Goal: Information Seeking & Learning: Learn about a topic

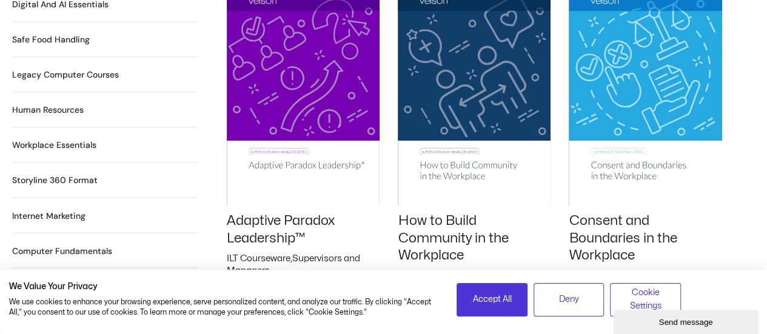
scroll to position [961, 0]
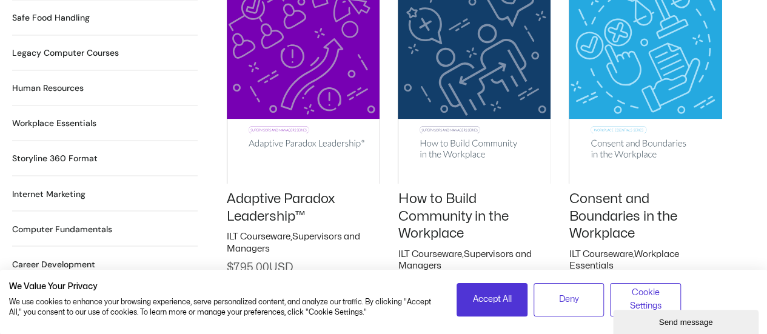
click at [40, 82] on h2 "Human Resources 64 Products" at bounding box center [48, 88] width 72 height 13
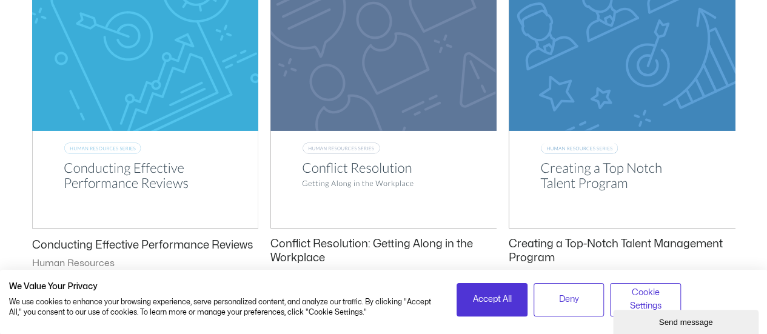
scroll to position [1564, 0]
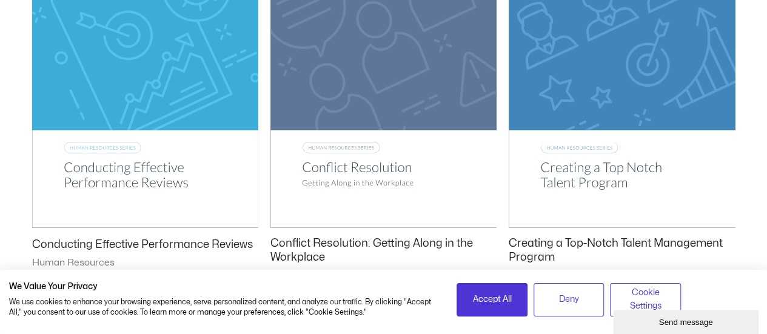
click at [121, 174] on img at bounding box center [145, 67] width 226 height 321
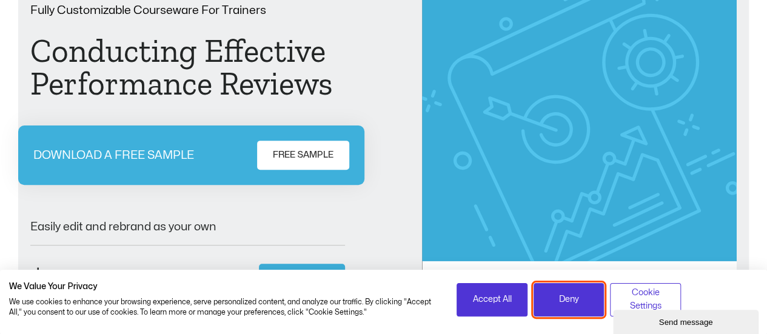
click at [581, 311] on button "Deny" at bounding box center [568, 299] width 71 height 33
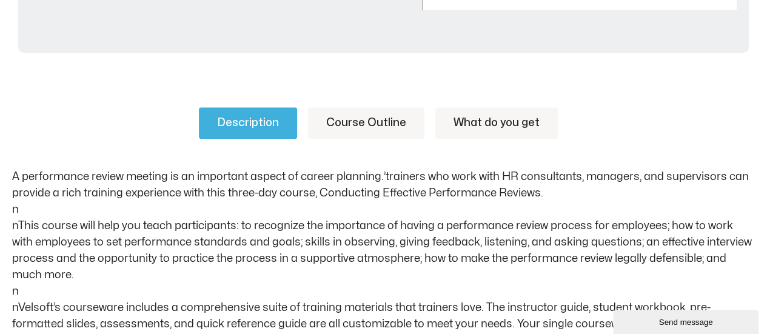
scroll to position [584, 0]
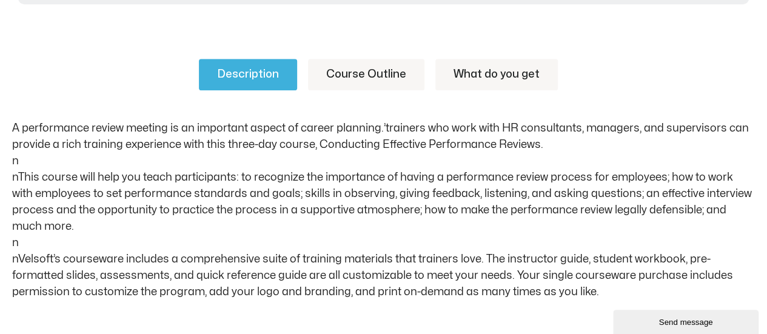
click at [373, 71] on link "Course Outline" at bounding box center [366, 75] width 116 height 32
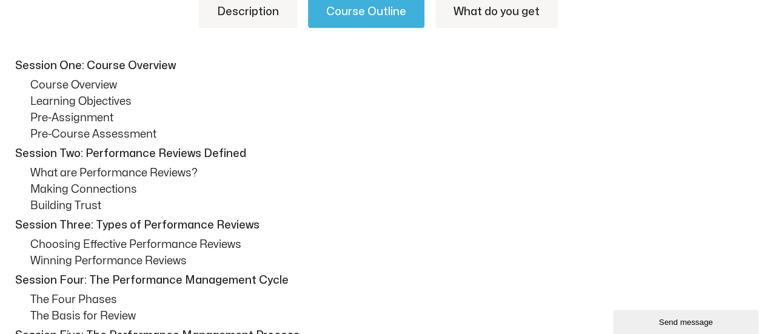
scroll to position [673, 0]
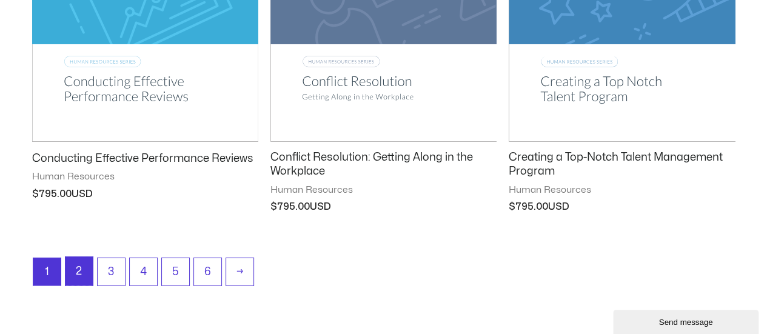
click at [75, 263] on link "2" at bounding box center [78, 271] width 27 height 28
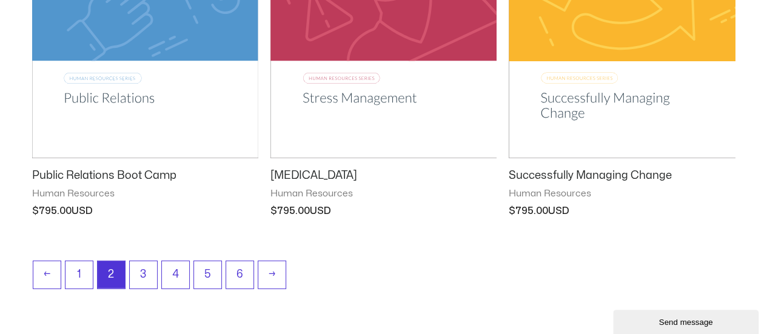
scroll to position [1659, 0]
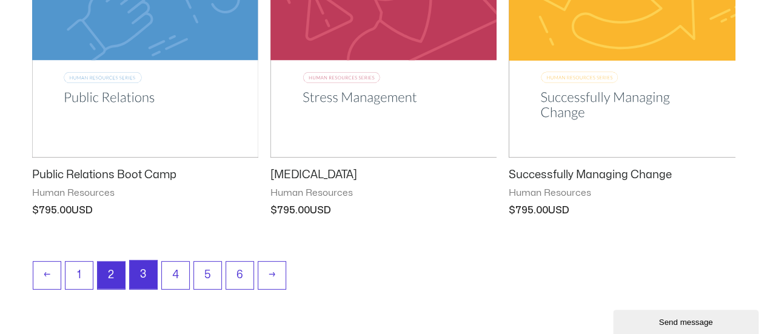
click at [146, 270] on link "3" at bounding box center [143, 275] width 27 height 28
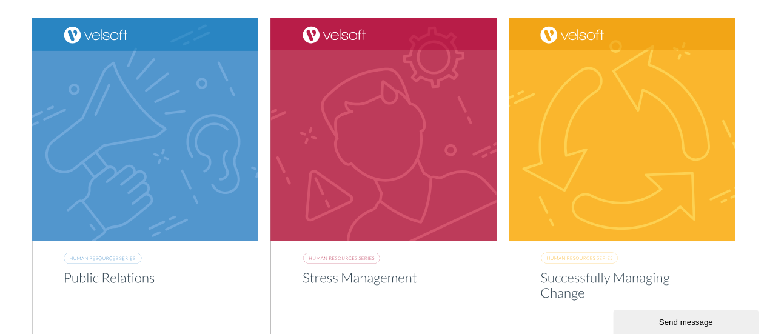
scroll to position [1470, 0]
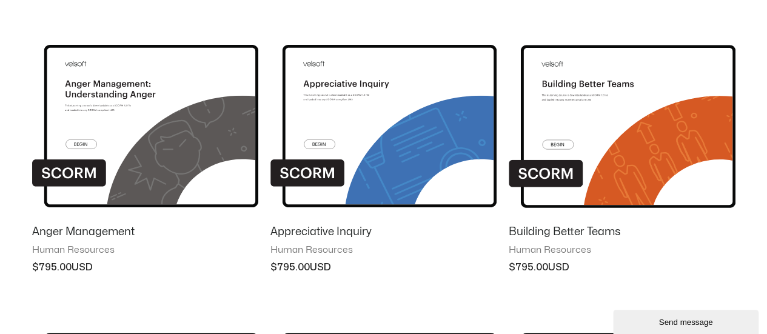
scroll to position [628, 0]
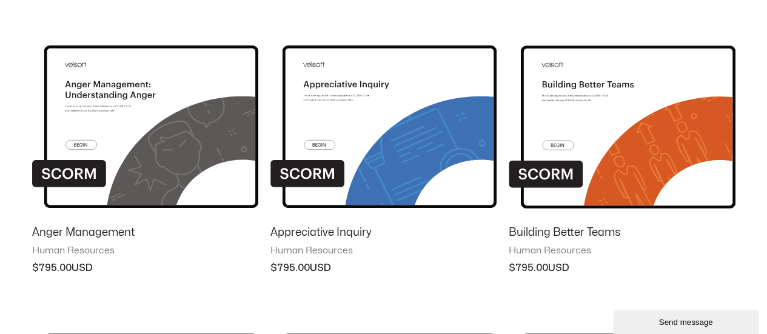
click at [607, 89] on img at bounding box center [621, 117] width 226 height 197
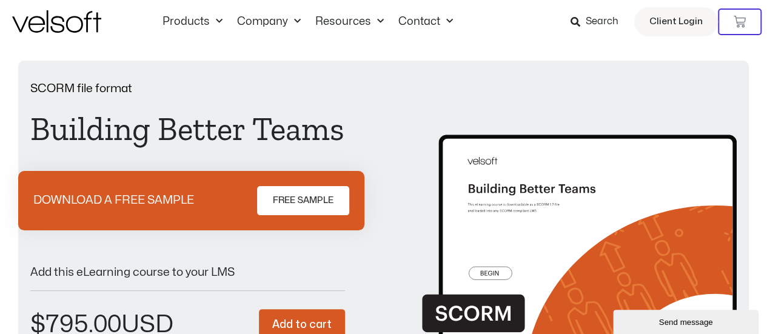
scroll to position [12, 0]
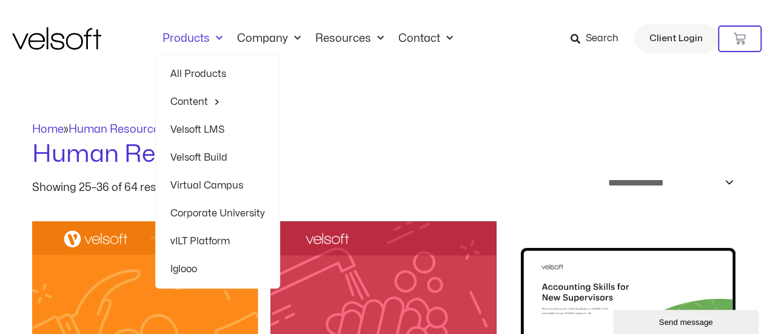
click at [222, 72] on link "All Products" at bounding box center [217, 74] width 95 height 28
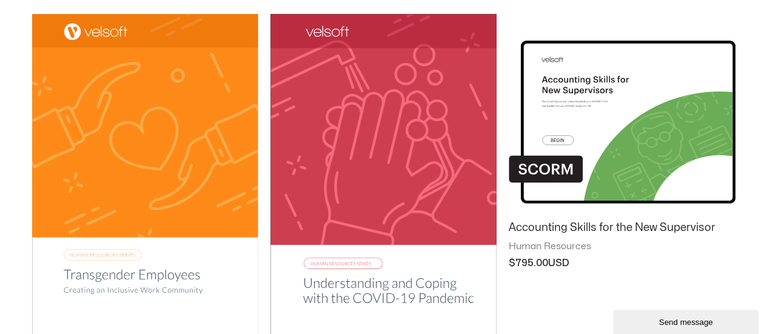
scroll to position [208, 0]
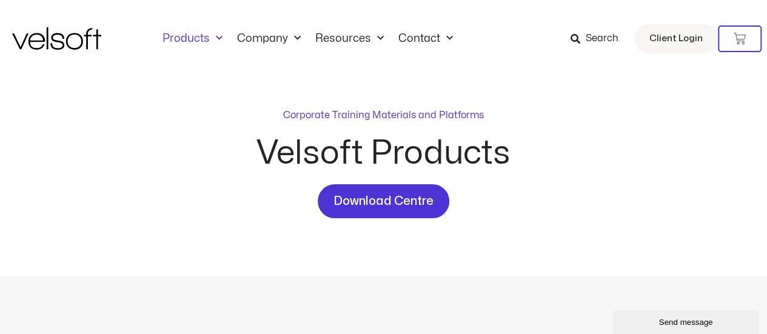
click at [70, 33] on img at bounding box center [56, 38] width 89 height 22
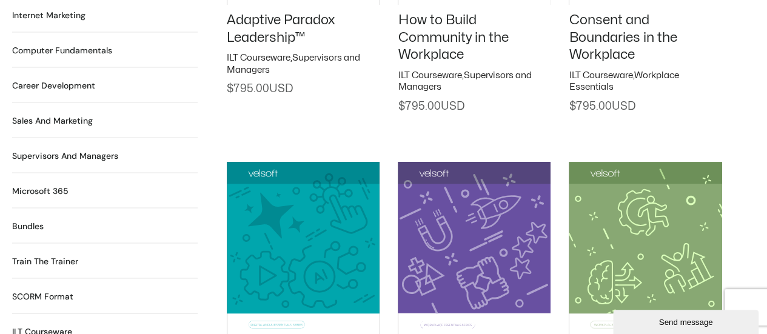
scroll to position [1139, 0]
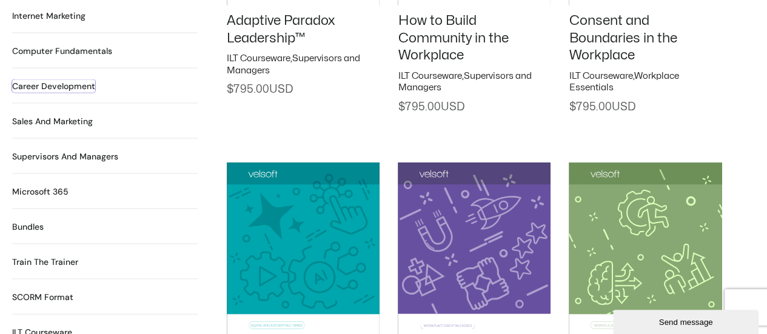
click at [57, 79] on h2 "Career Development 90 Products" at bounding box center [53, 85] width 83 height 13
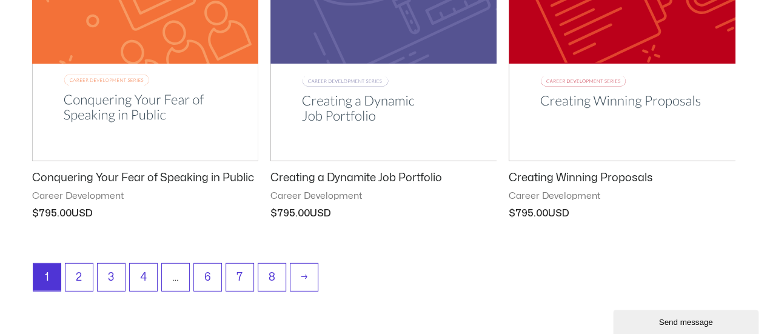
scroll to position [1633, 0]
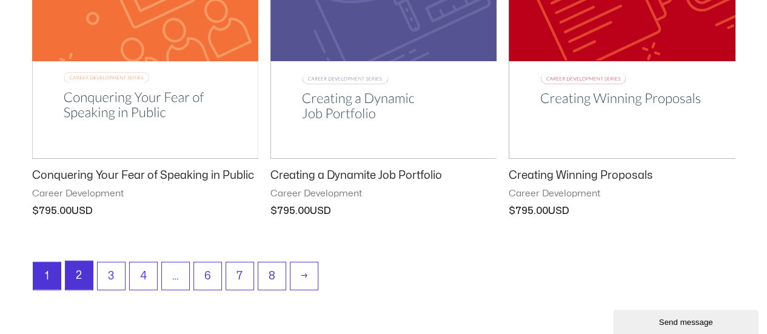
click at [78, 268] on link "2" at bounding box center [78, 275] width 27 height 28
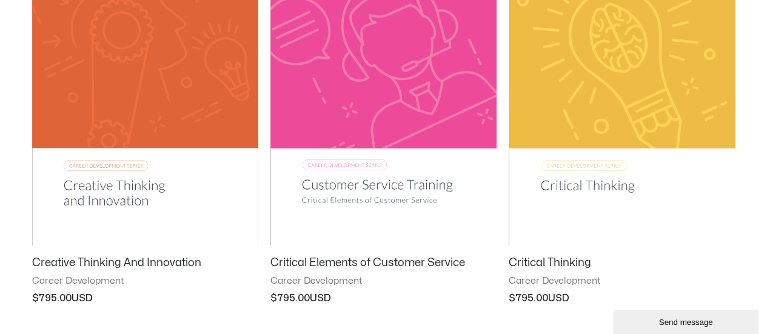
scroll to position [297, 0]
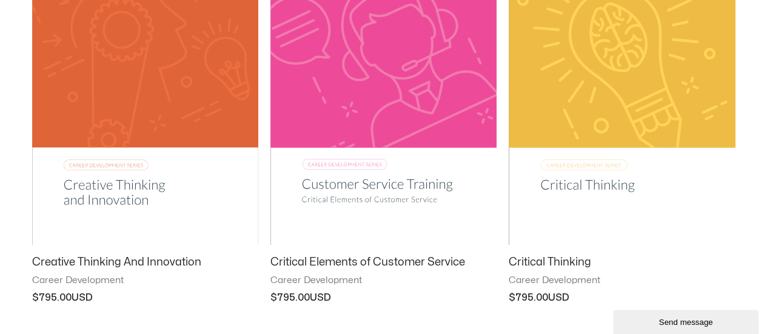
click at [589, 182] on img at bounding box center [621, 84] width 226 height 321
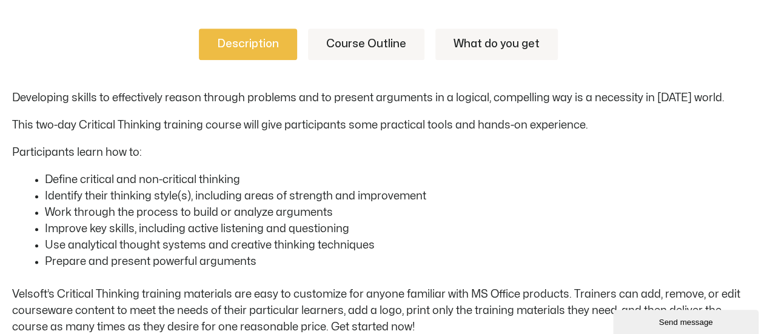
scroll to position [635, 0]
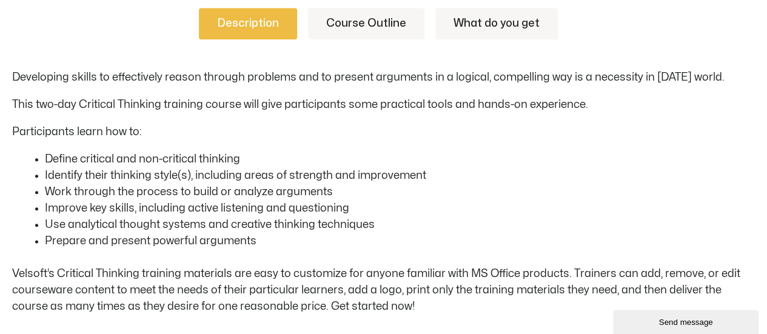
click at [414, 20] on link "Course Outline" at bounding box center [366, 24] width 116 height 32
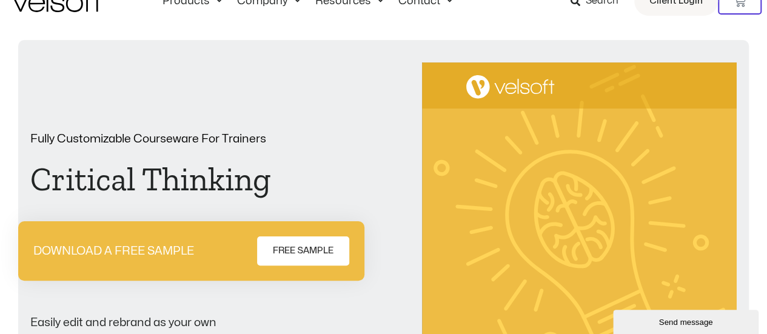
scroll to position [0, 0]
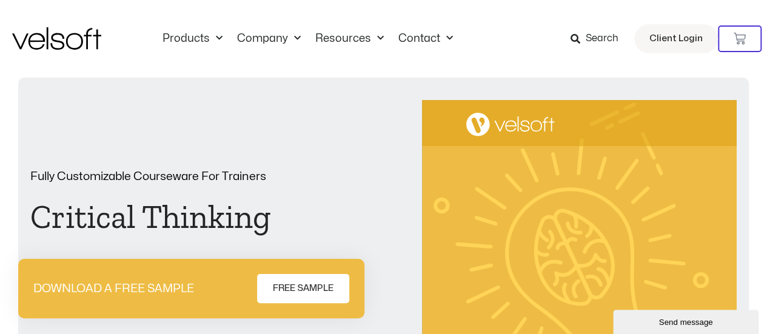
click at [299, 124] on div "Fully Customizable Courseware For Trainers Critical Thinking DOWNLOAD A FREE SA…" at bounding box center [383, 323] width 706 height 446
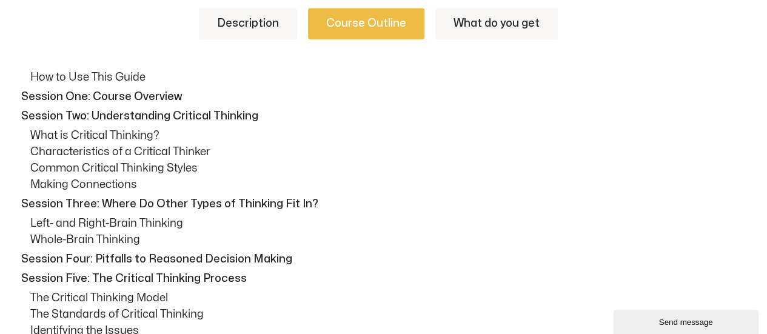
scroll to position [636, 0]
click at [273, 33] on link "Description" at bounding box center [248, 23] width 98 height 32
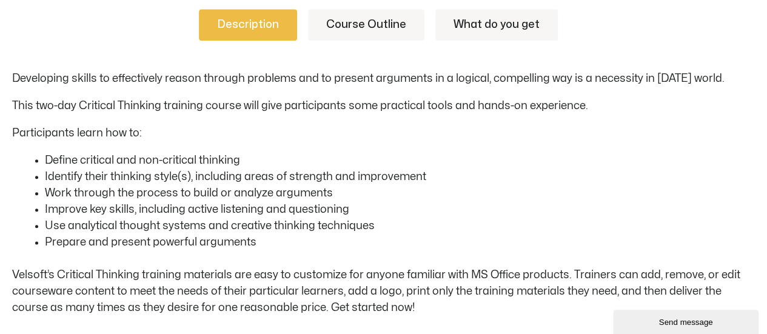
scroll to position [639, 0]
